Goal: Task Accomplishment & Management: Manage account settings

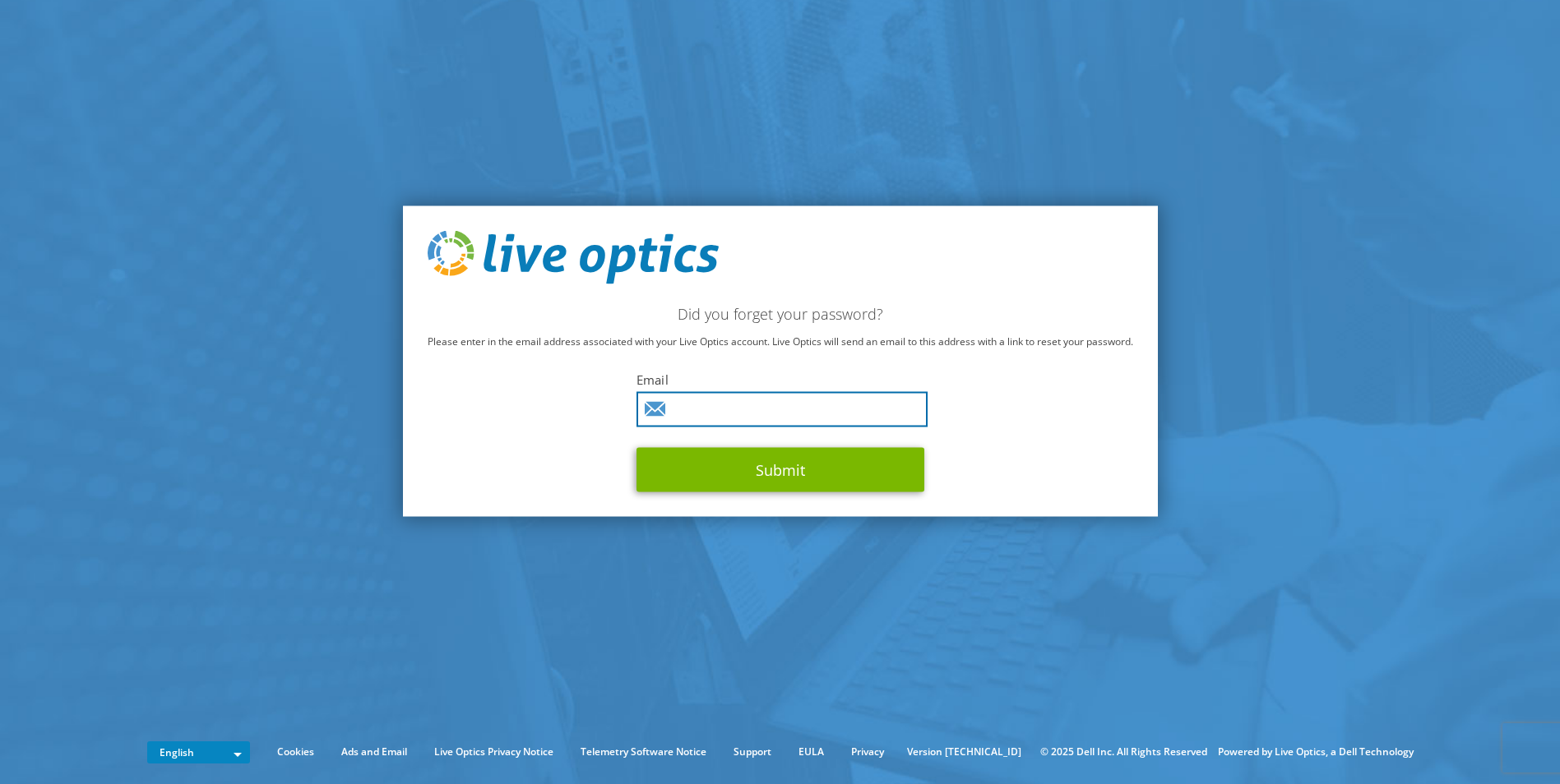
click at [785, 408] on input "text" at bounding box center [782, 409] width 291 height 36
type input "[EMAIL_ADDRESS][DOMAIN_NAME]"
click at [637, 448] on button "Submit" at bounding box center [780, 470] width 288 height 44
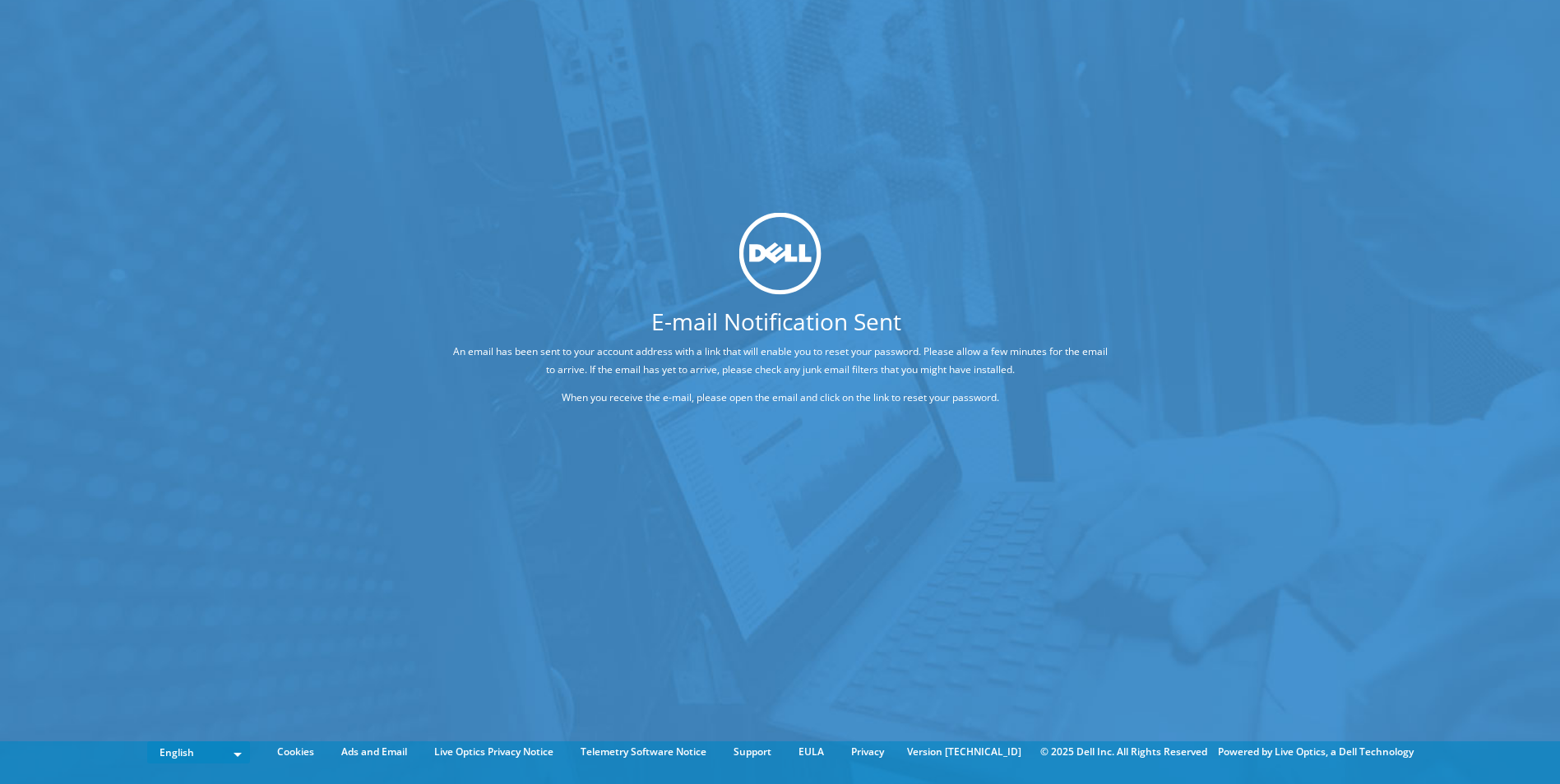
click at [1041, 260] on div at bounding box center [780, 252] width 780 height 82
click at [973, 286] on div at bounding box center [780, 252] width 780 height 82
click at [606, 357] on p "An email has been sent to your account address with a link that will enable you…" at bounding box center [780, 361] width 657 height 37
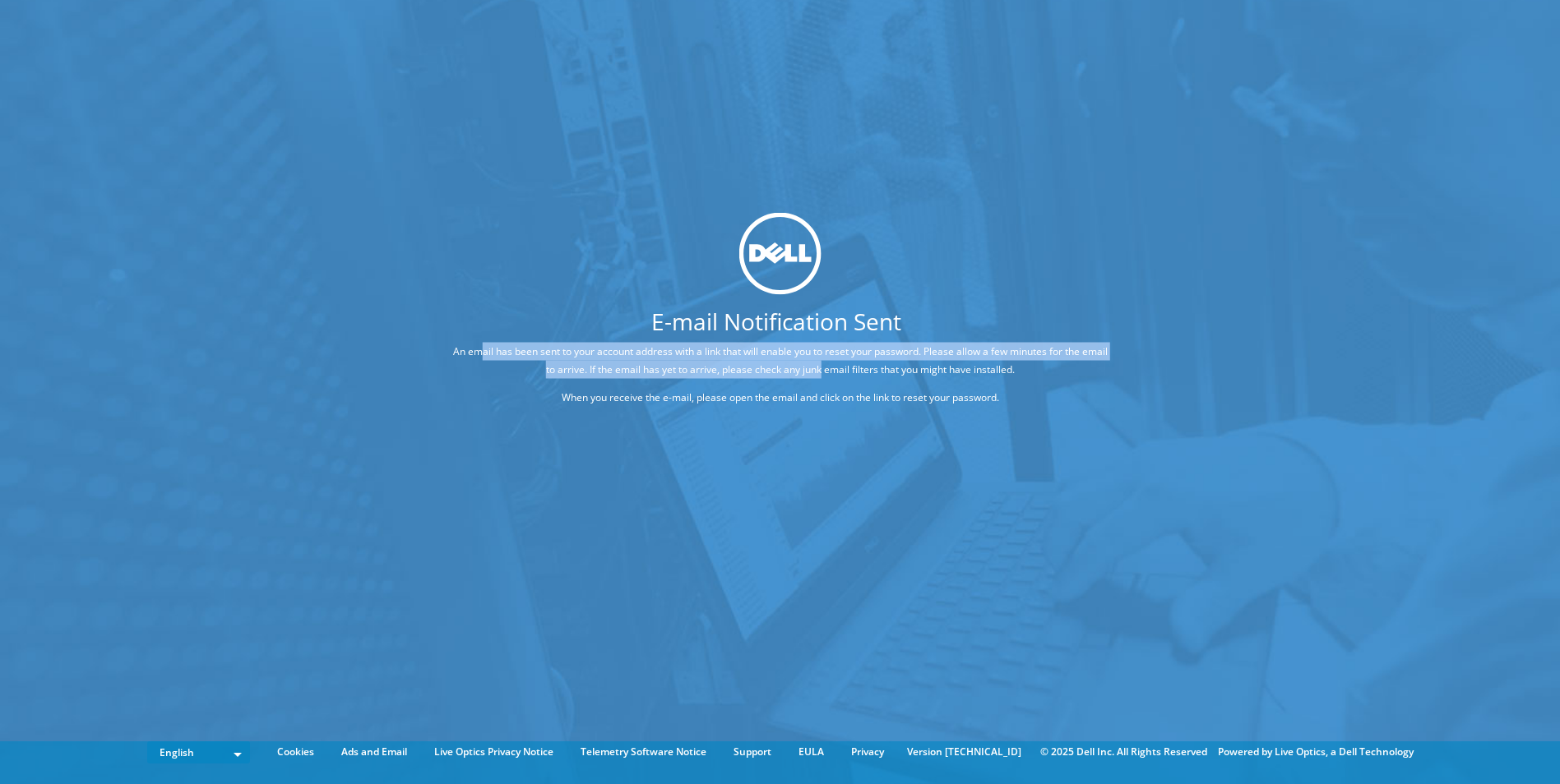
drag, startPoint x: 493, startPoint y: 356, endPoint x: 834, endPoint y: 376, distance: 341.6
click at [834, 376] on p "An email has been sent to your account address with a link that will enable you…" at bounding box center [780, 361] width 657 height 37
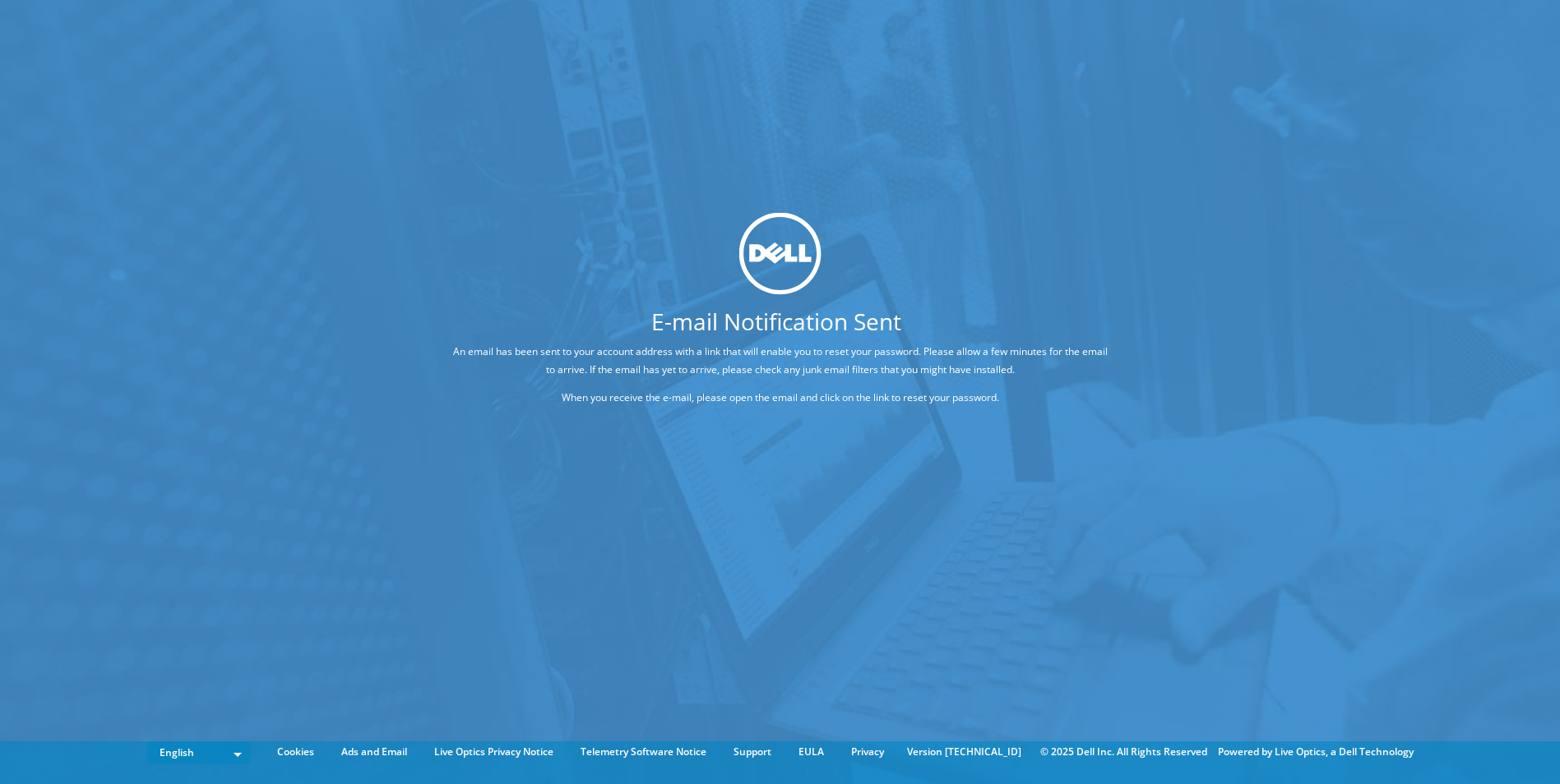
drag, startPoint x: 834, startPoint y: 376, endPoint x: 975, endPoint y: 438, distance: 154.0
click at [975, 438] on div "E-mail Notification Sent An email has been sent to your account address with a …" at bounding box center [780, 367] width 1560 height 735
click at [907, 279] on div at bounding box center [780, 252] width 780 height 82
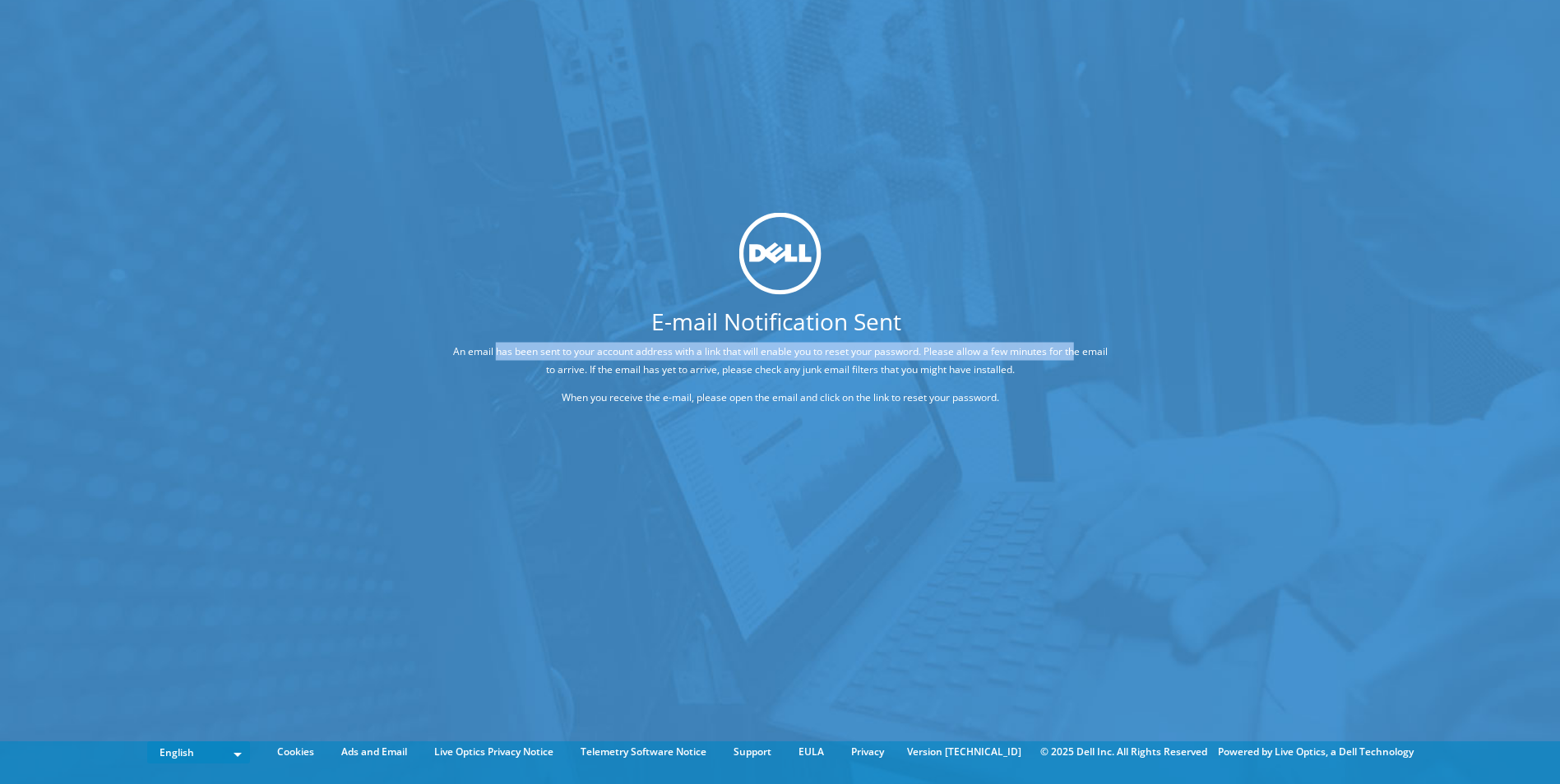
drag, startPoint x: 509, startPoint y: 348, endPoint x: 1090, endPoint y: 356, distance: 581.1
click at [1090, 356] on p "An email has been sent to your account address with a link that will enable you…" at bounding box center [780, 361] width 657 height 37
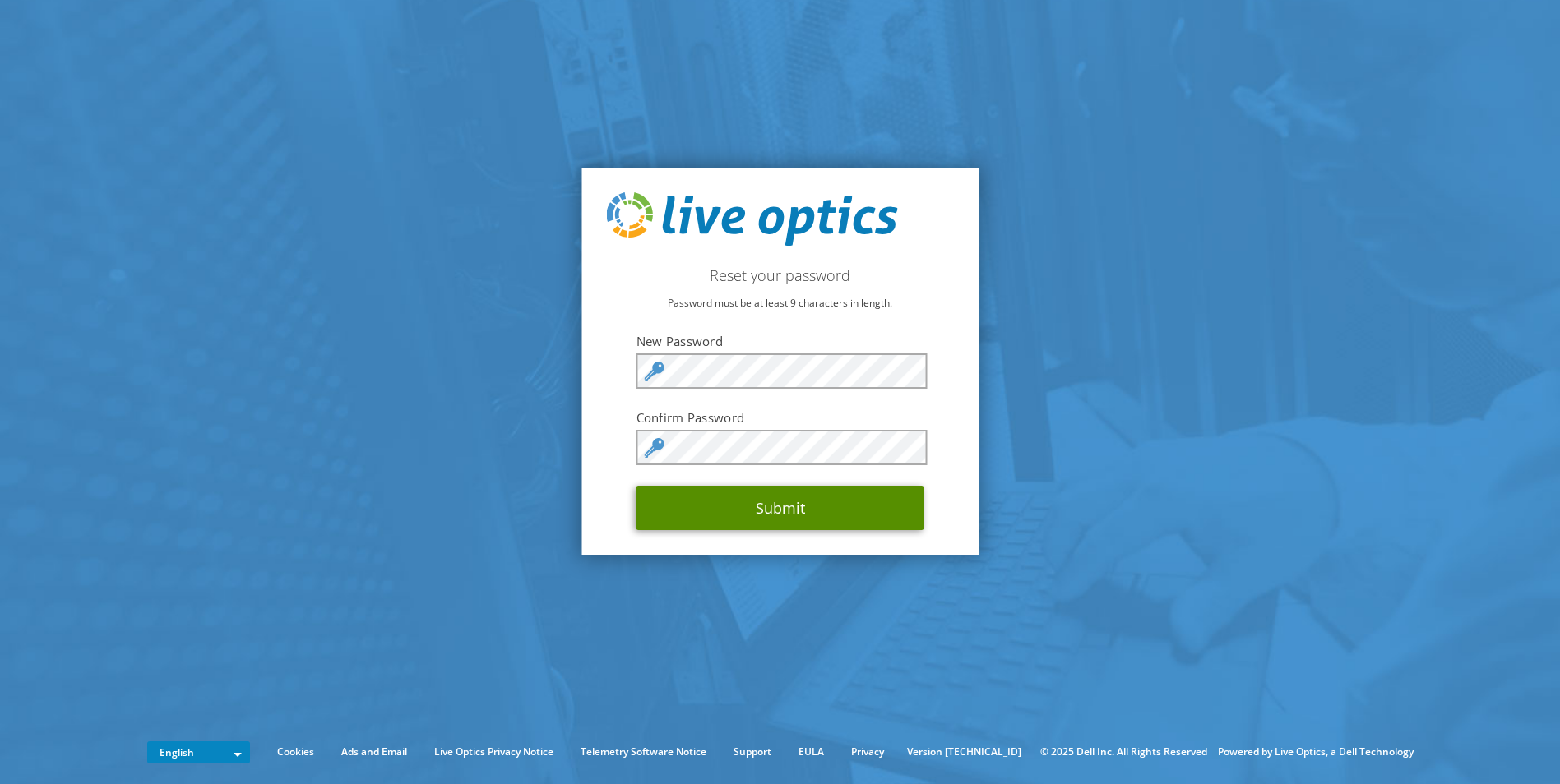
click at [780, 512] on button "Submit" at bounding box center [780, 508] width 288 height 44
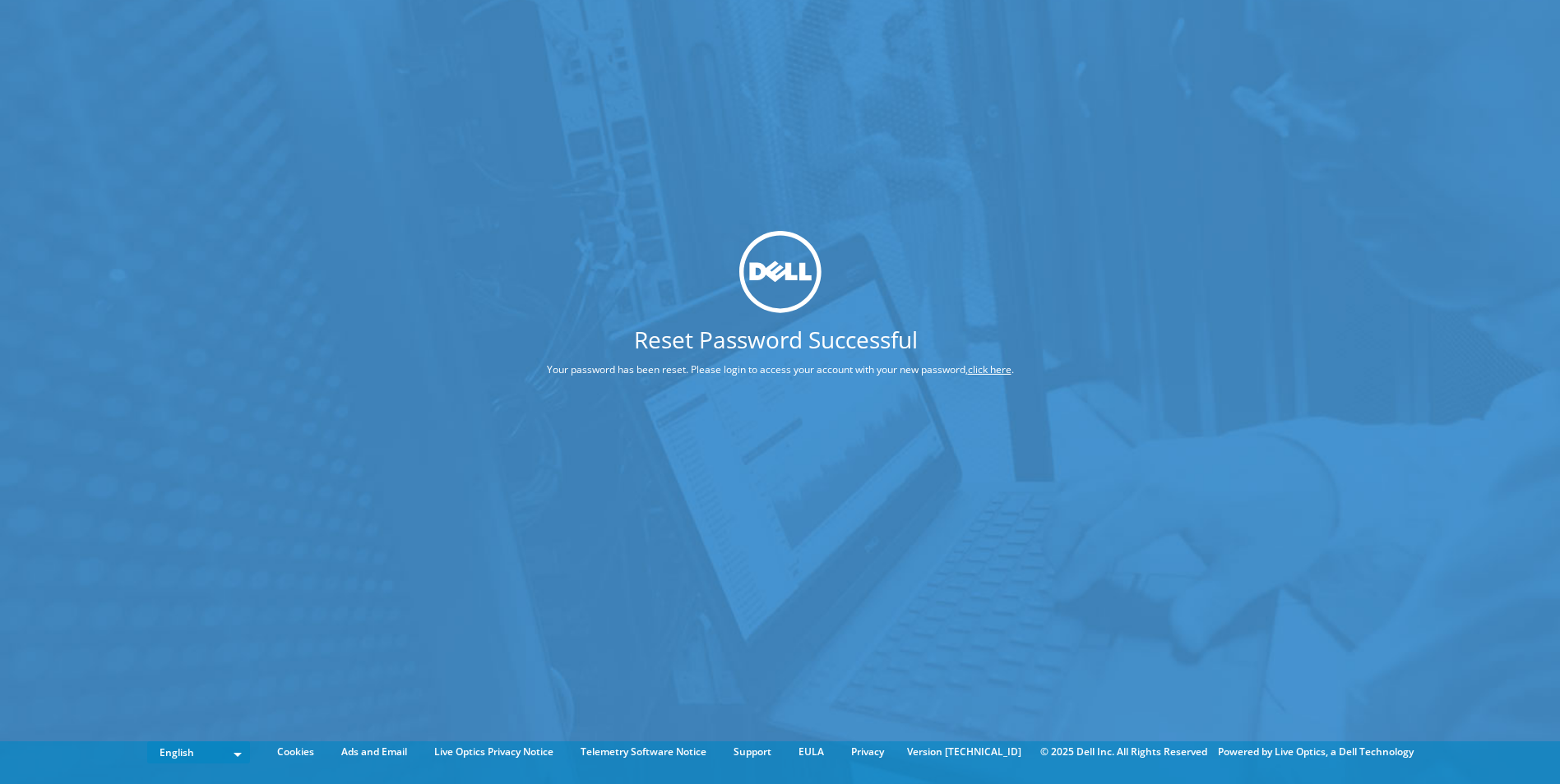
click at [982, 368] on link "click here" at bounding box center [989, 369] width 43 height 14
